Goal: Transaction & Acquisition: Purchase product/service

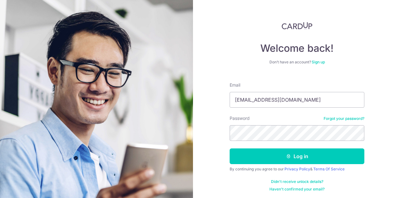
click at [230, 148] on button "Log in" at bounding box center [297, 156] width 135 height 16
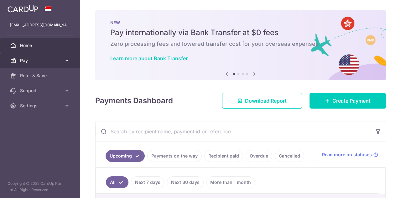
click at [31, 58] on span "Pay" at bounding box center [40, 60] width 41 height 6
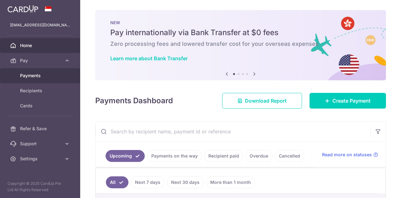
click at [41, 75] on body "[EMAIL_ADDRESS][DOMAIN_NAME] Home Pay Payments Recipients Cards Refer & Save Su…" at bounding box center [200, 99] width 401 height 198
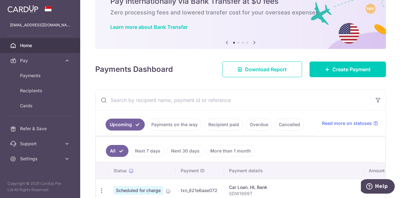
scroll to position [63, 0]
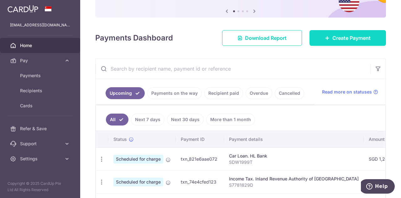
click at [335, 40] on span "Create Payment" at bounding box center [351, 38] width 38 height 8
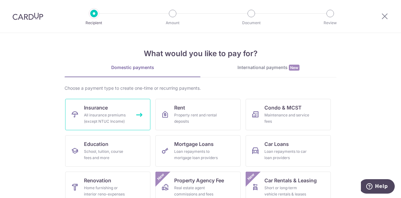
click at [116, 116] on div "All insurance premiums (except NTUC Income)" at bounding box center [106, 118] width 45 height 13
